Goal: Find specific page/section: Locate a particular part of the current website

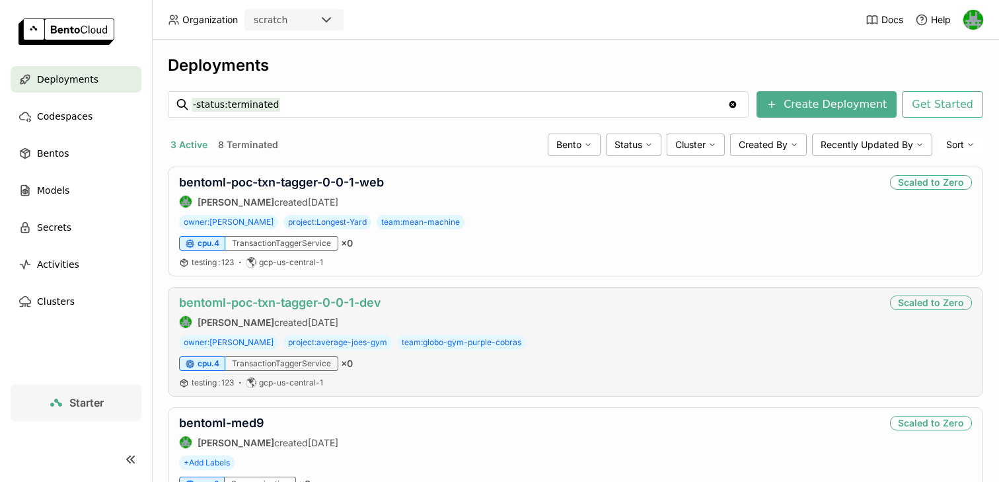
click at [273, 299] on link "bentoml-poc-txn-tagger-0-0-1-dev" at bounding box center [280, 302] width 202 height 14
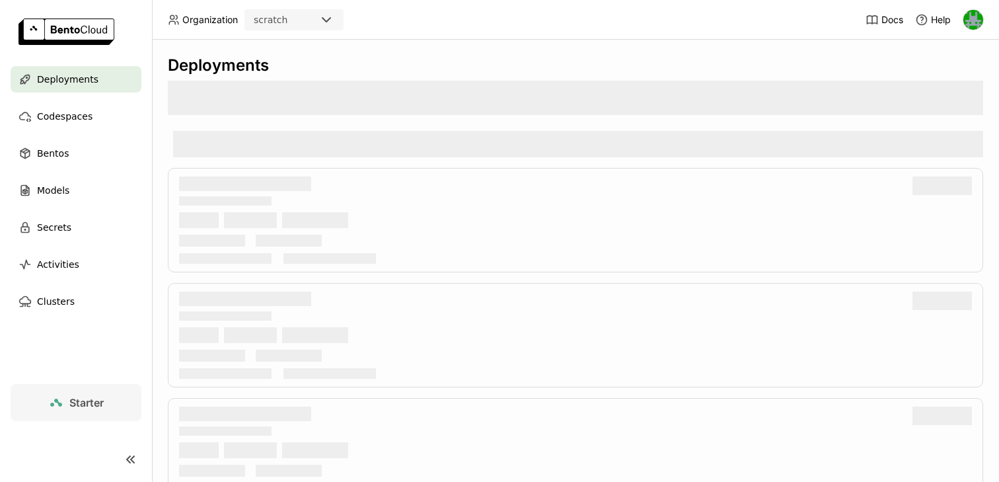
click at [307, 24] on div "scratch" at bounding box center [282, 20] width 73 height 18
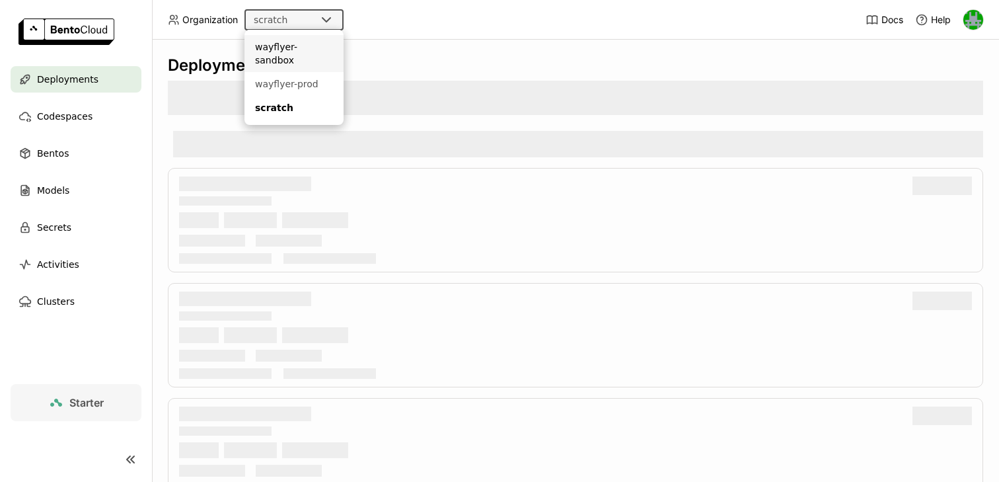
click at [309, 44] on div "wayflyer-sandbox" at bounding box center [294, 53] width 78 height 26
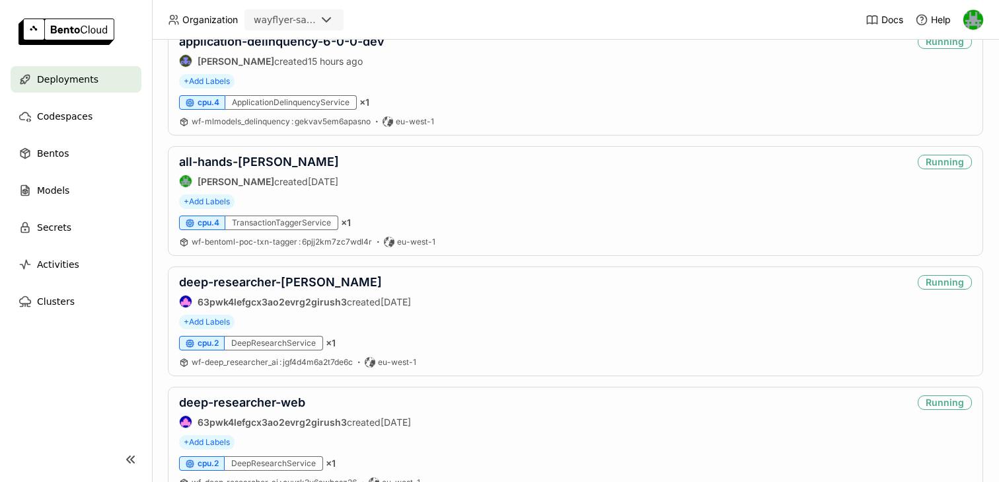
scroll to position [277, 0]
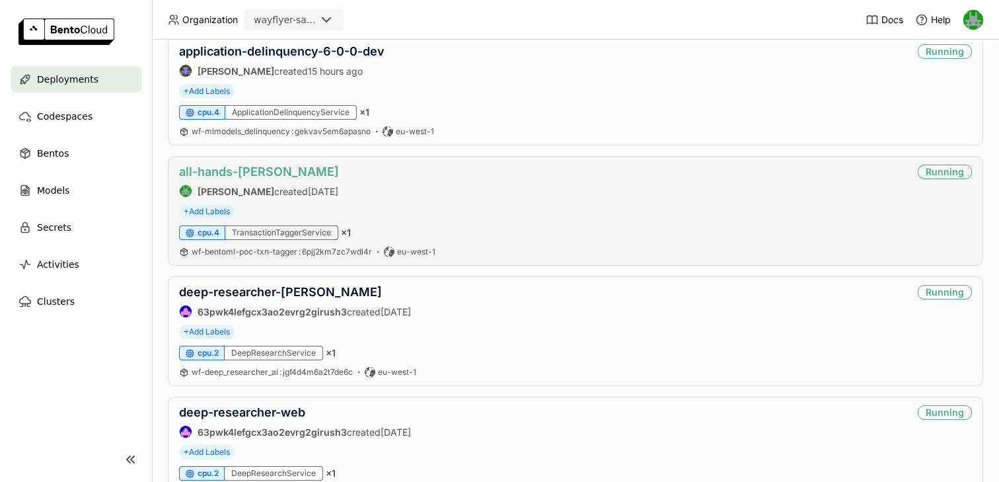
click at [237, 174] on link "all-hands-dev" at bounding box center [259, 171] width 160 height 14
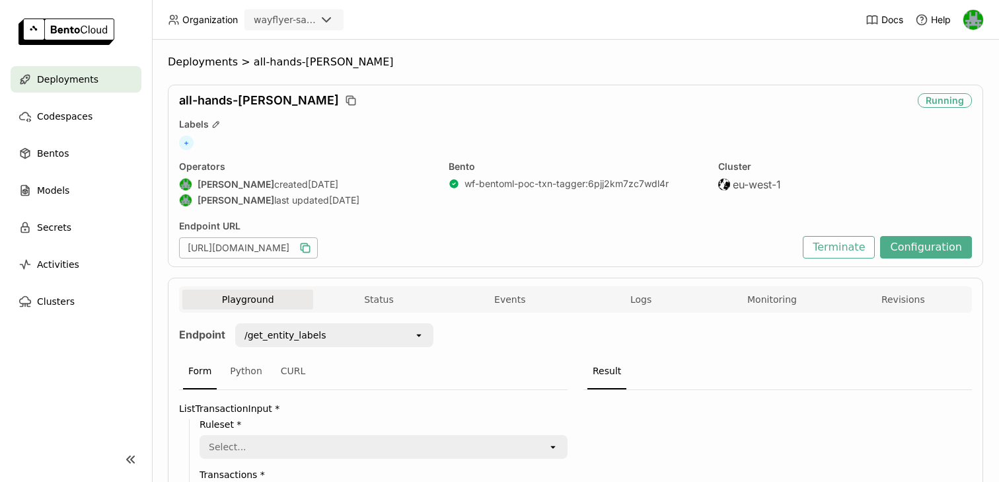
click at [310, 246] on icon "button" at bounding box center [306, 249] width 7 height 7
click at [310, 14] on div "wayflyer-sandbox" at bounding box center [285, 19] width 62 height 13
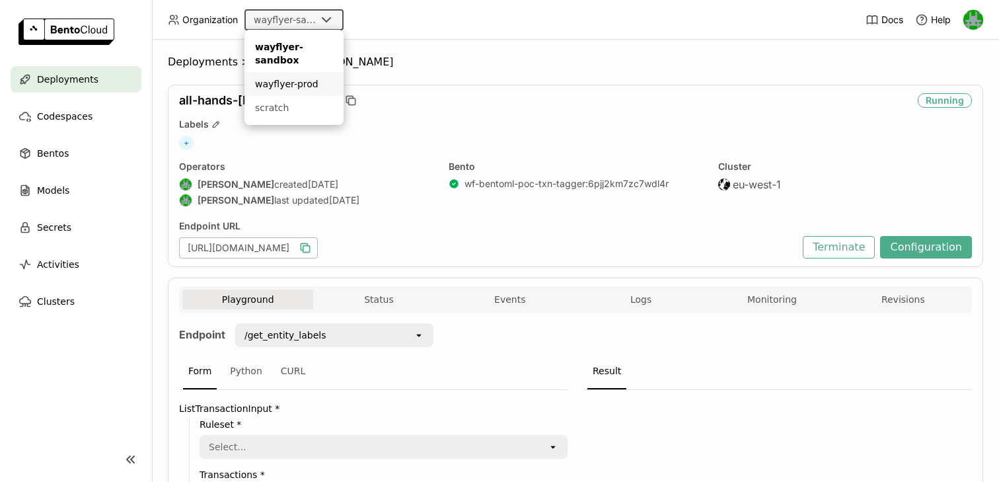
click at [291, 81] on div "wayflyer-prod" at bounding box center [294, 83] width 78 height 13
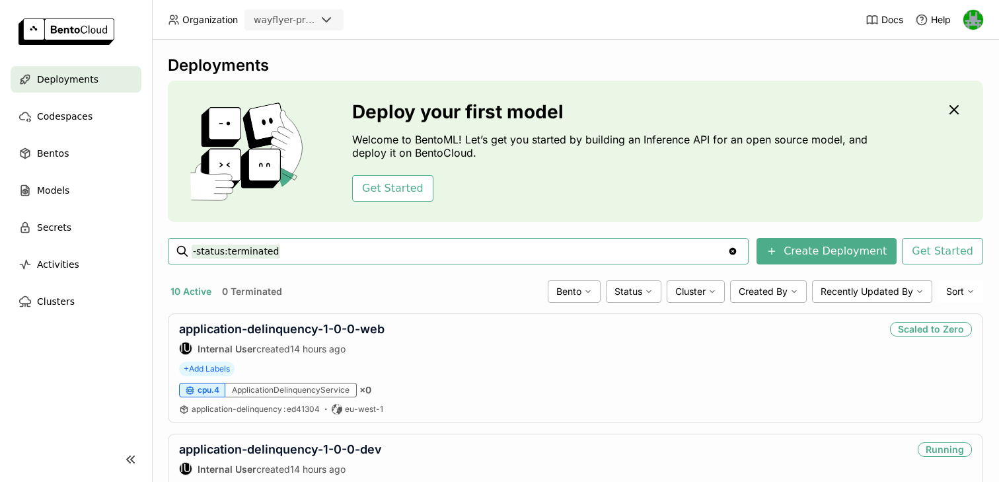
scroll to position [35, 0]
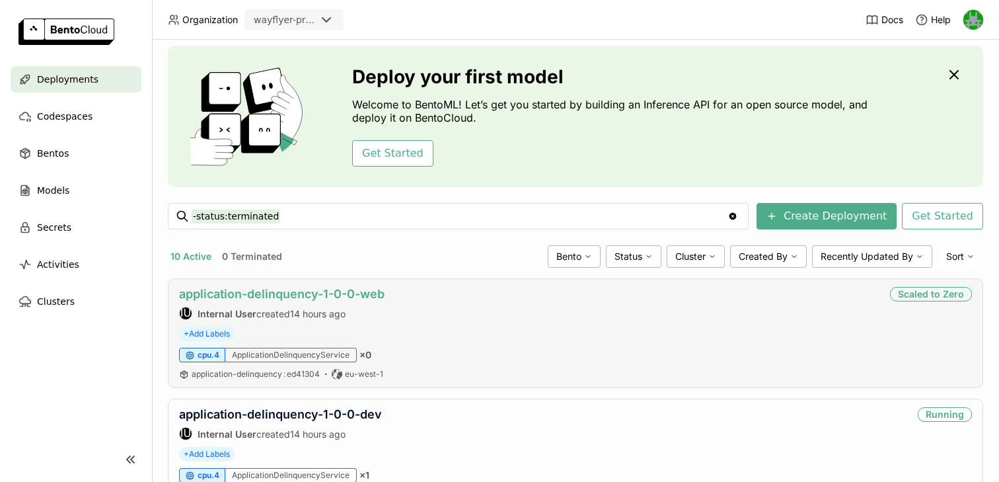
click at [346, 292] on link "application-delinquency-1-0-0-web" at bounding box center [281, 294] width 205 height 14
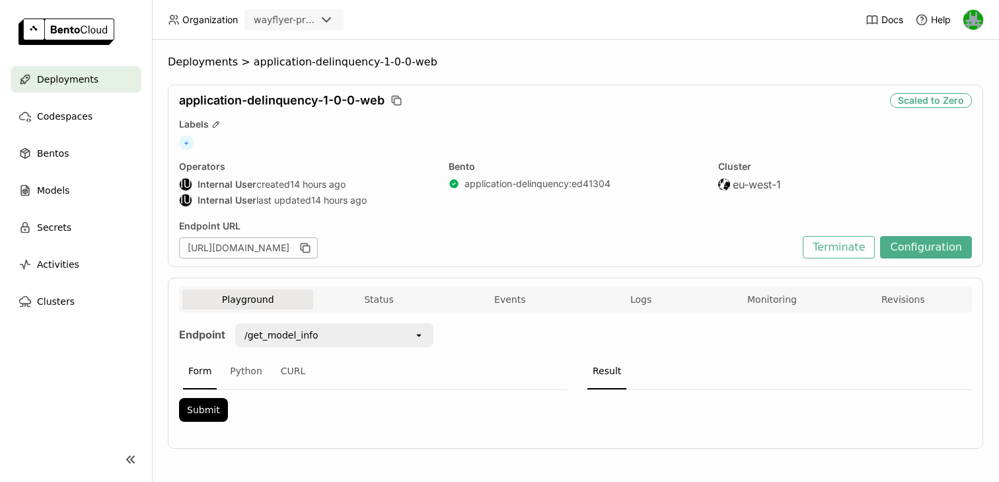
drag, startPoint x: 377, startPoint y: 248, endPoint x: 495, endPoint y: 254, distance: 117.7
click at [318, 254] on div "[URL][DOMAIN_NAME]" at bounding box center [248, 247] width 139 height 21
copy div "[DOMAIN_NAME]"
